Goal: Information Seeking & Learning: Learn about a topic

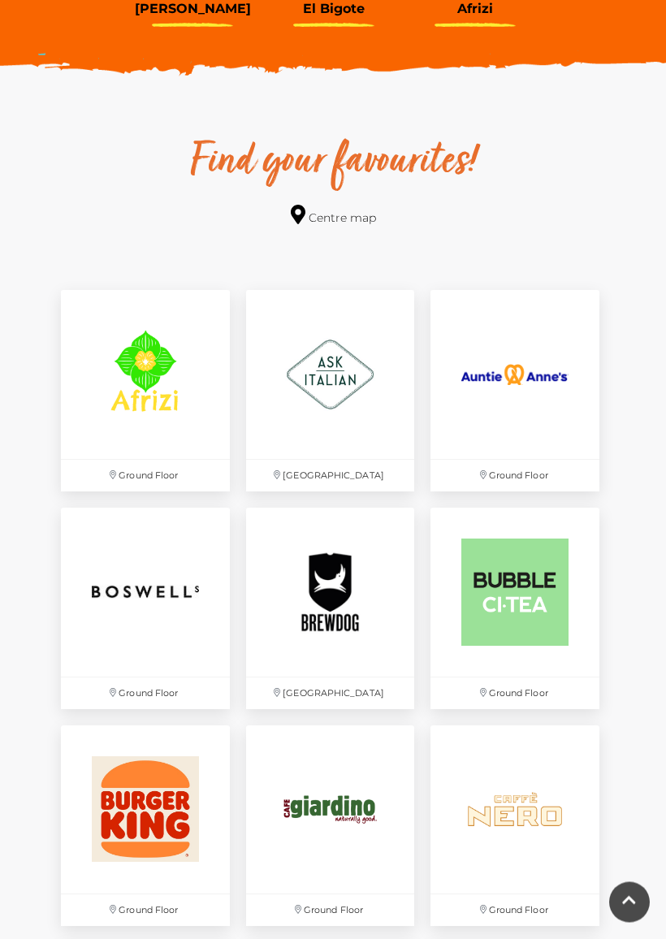
scroll to position [828, 0]
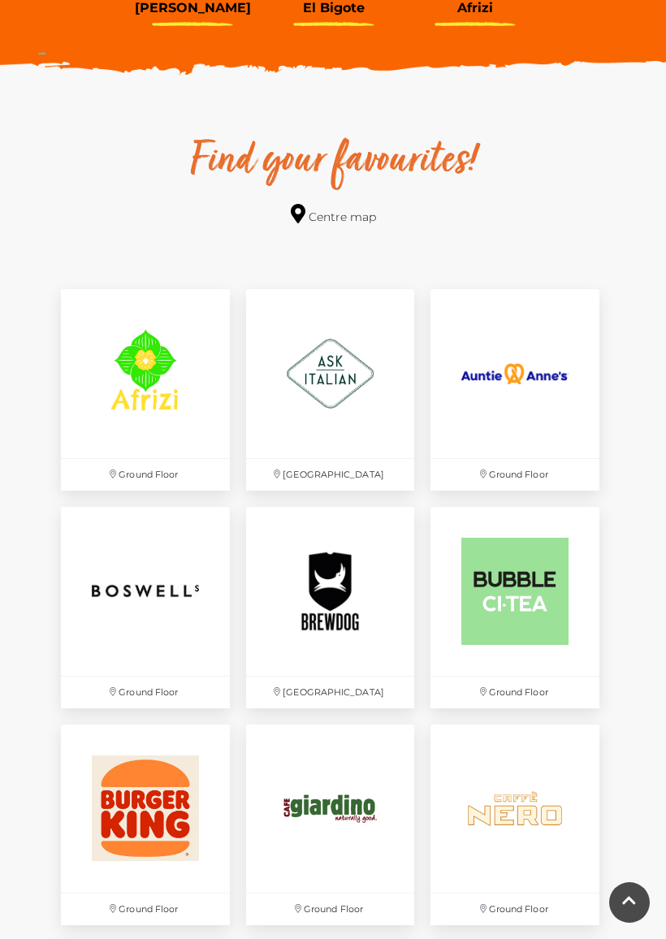
click at [339, 583] on img at bounding box center [330, 591] width 169 height 169
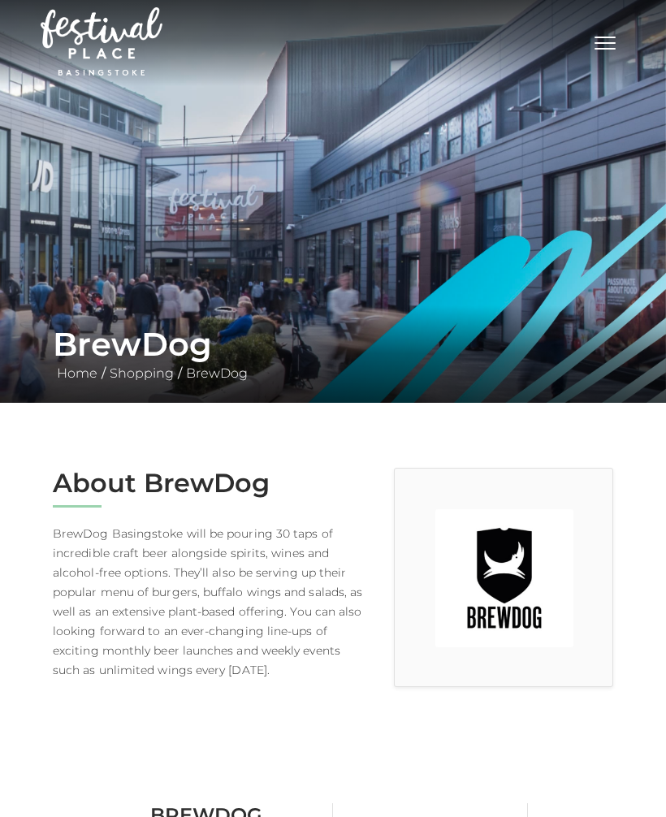
click at [602, 34] on button "Toggle navigation" at bounding box center [605, 42] width 41 height 24
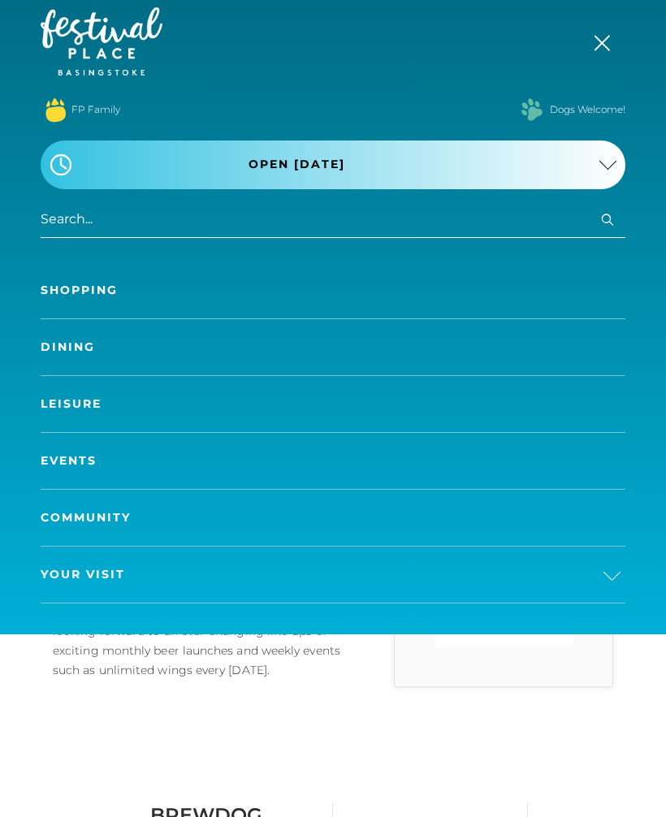
scroll to position [3, 0]
click at [338, 351] on link "Dining" at bounding box center [333, 347] width 585 height 56
click at [332, 349] on link "Dining" at bounding box center [333, 347] width 585 height 56
click at [74, 340] on link "Dining" at bounding box center [333, 347] width 585 height 56
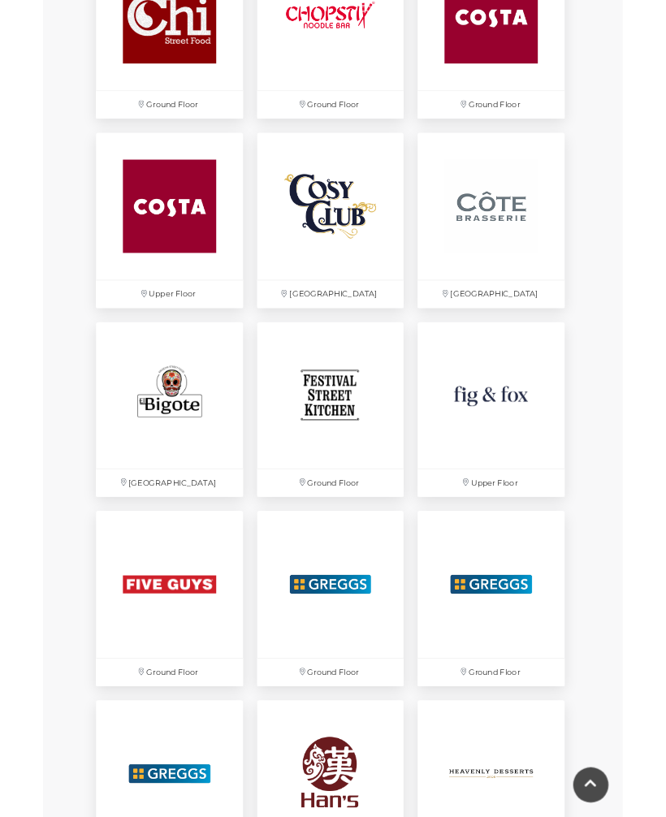
scroll to position [1829, 0]
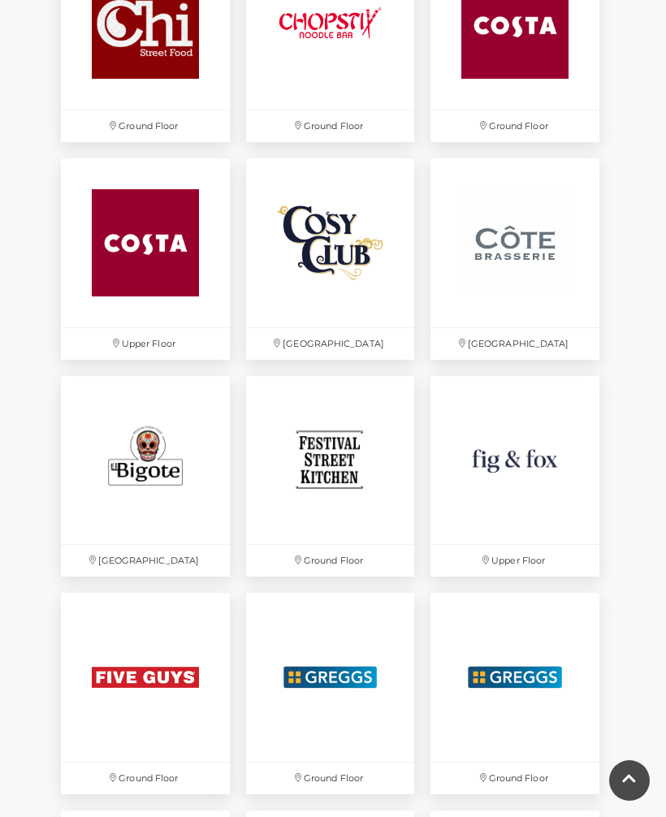
click at [335, 243] on img at bounding box center [330, 242] width 169 height 169
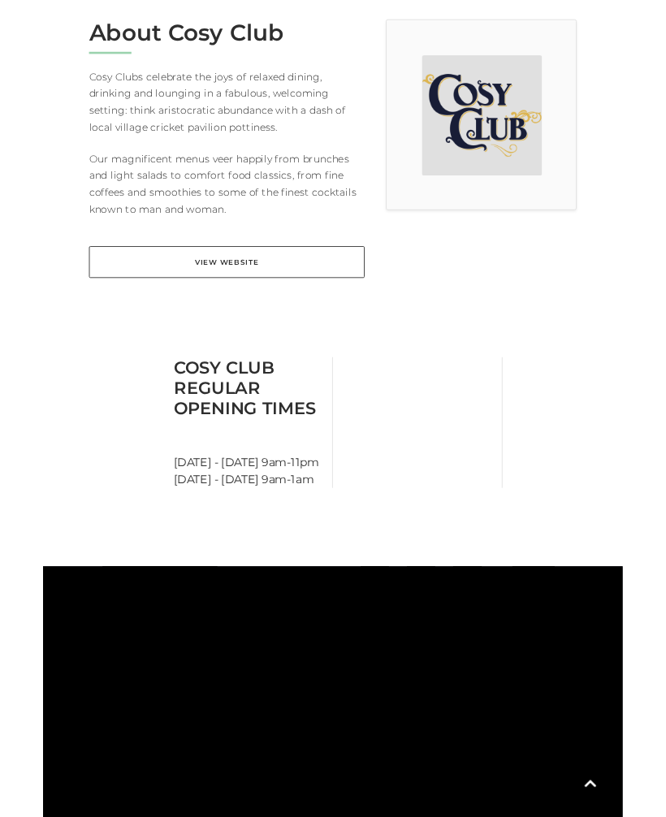
scroll to position [448, 0]
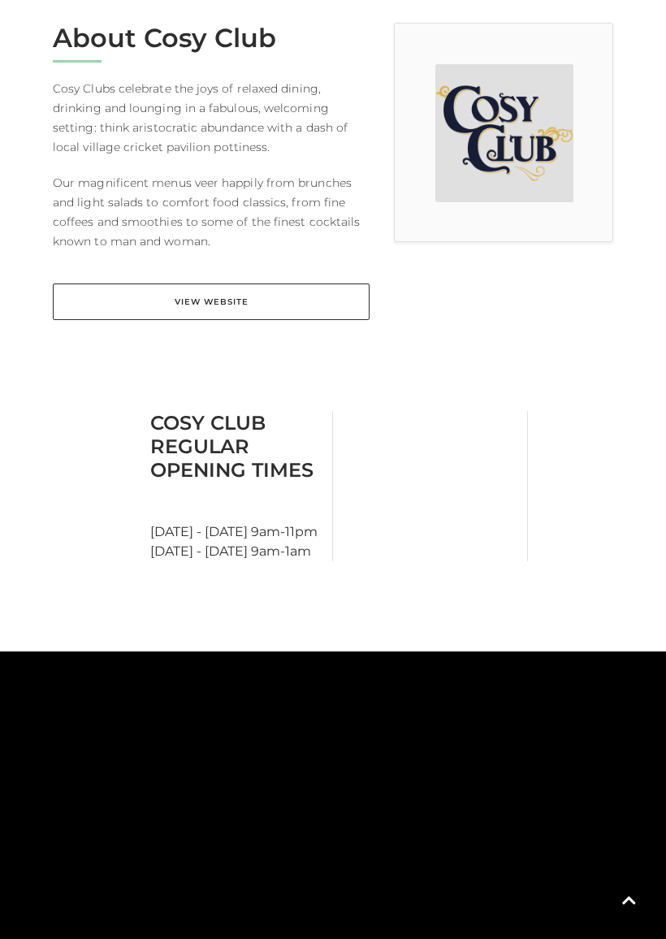
click at [247, 302] on link "View Website" at bounding box center [211, 301] width 317 height 37
